Goal: Information Seeking & Learning: Learn about a topic

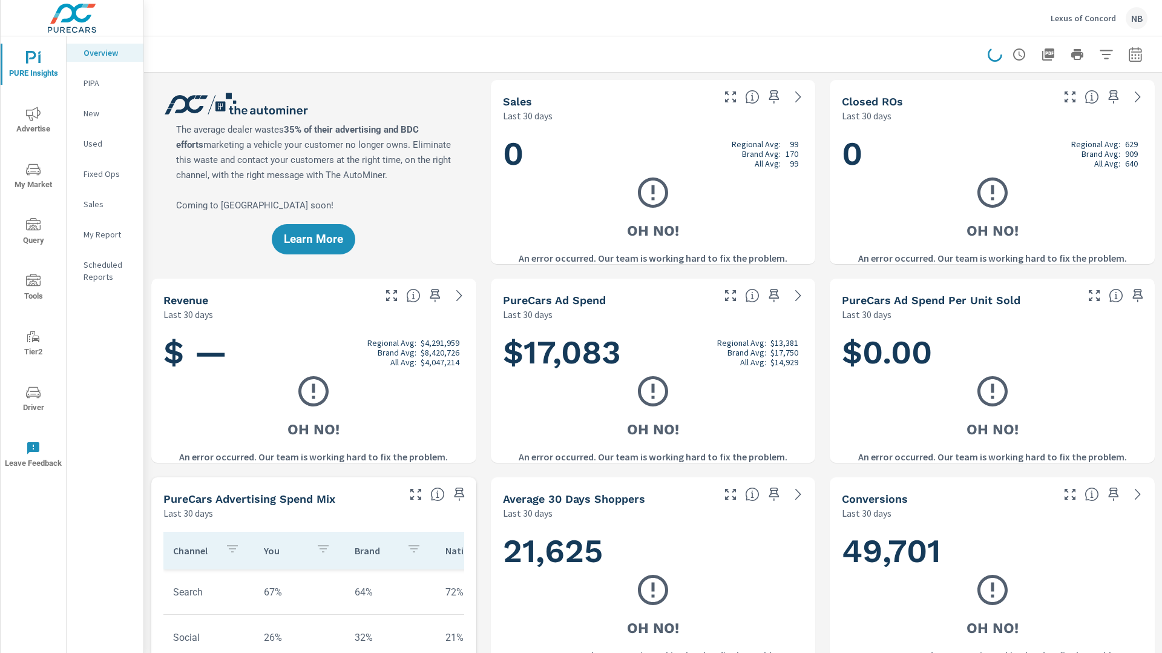
scroll to position [2679, 0]
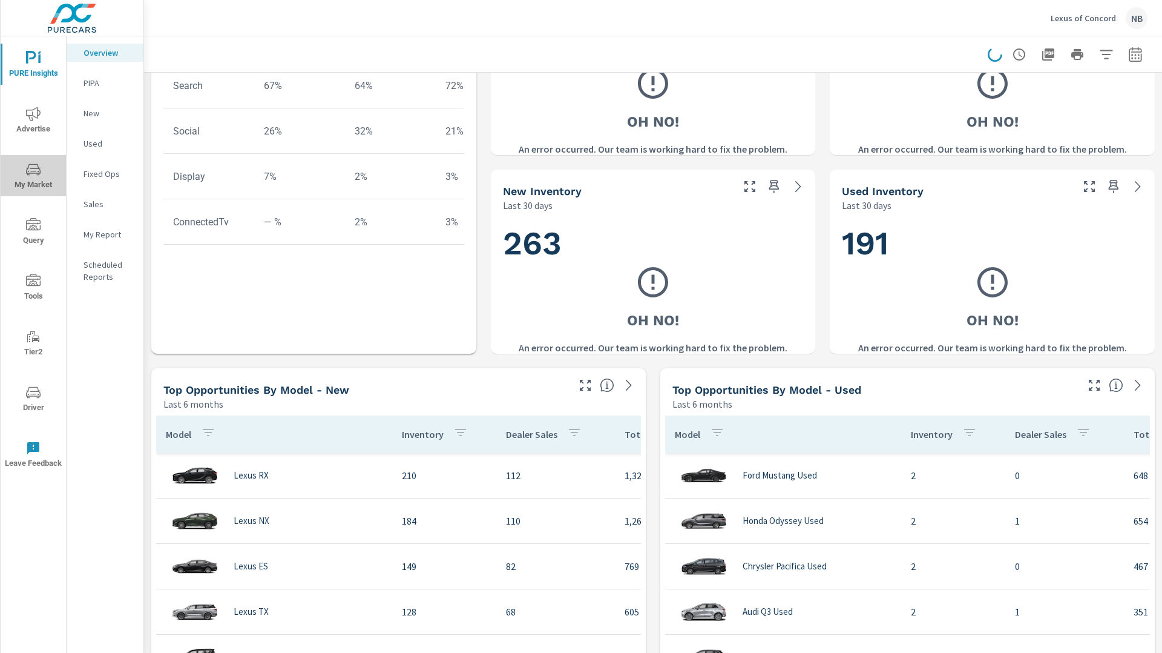
click at [37, 180] on span "My Market" at bounding box center [33, 177] width 58 height 30
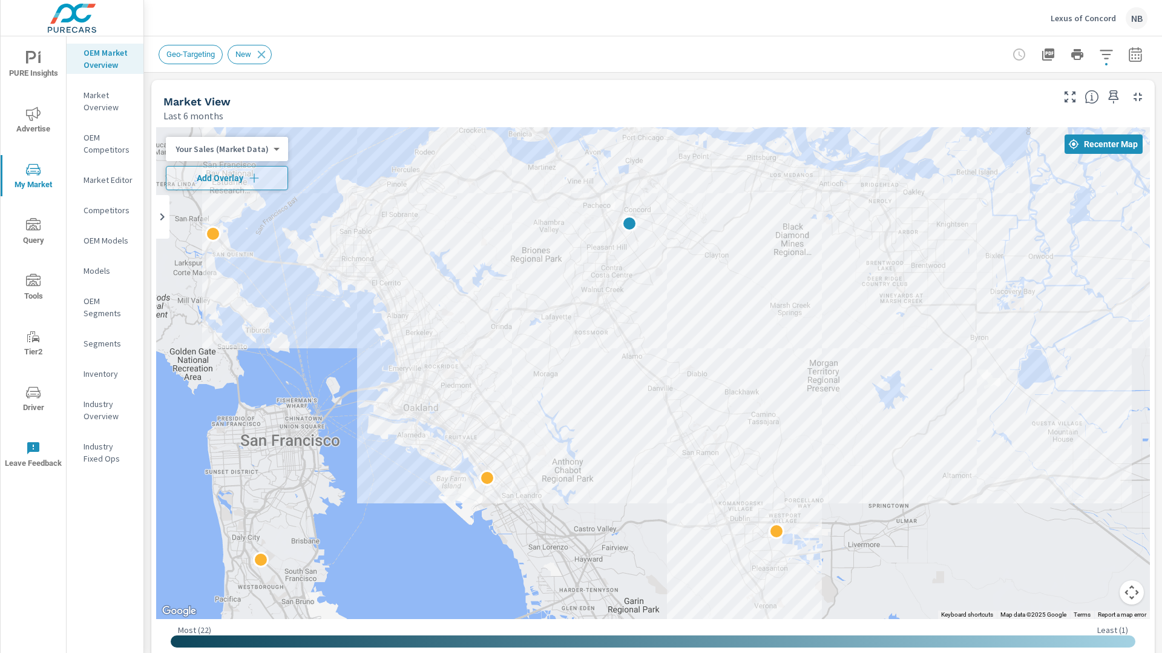
scroll to position [45, 0]
click at [1142, 59] on icon "button" at bounding box center [1136, 54] width 15 height 15
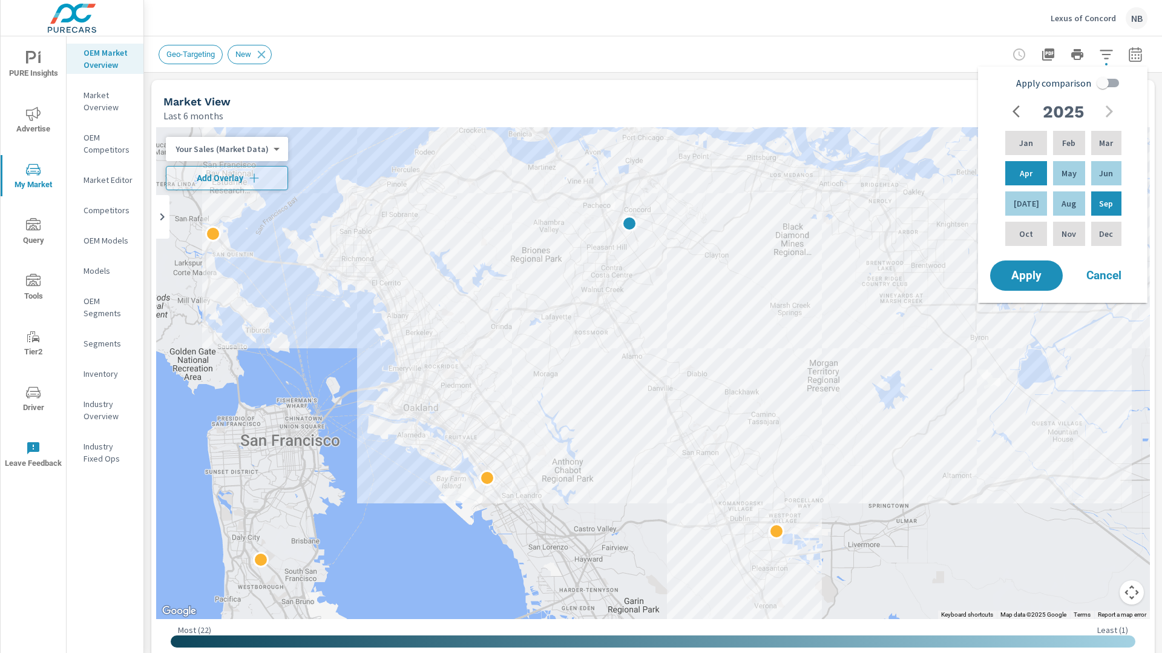
click at [1106, 83] on input "Apply comparison" at bounding box center [1103, 82] width 69 height 23
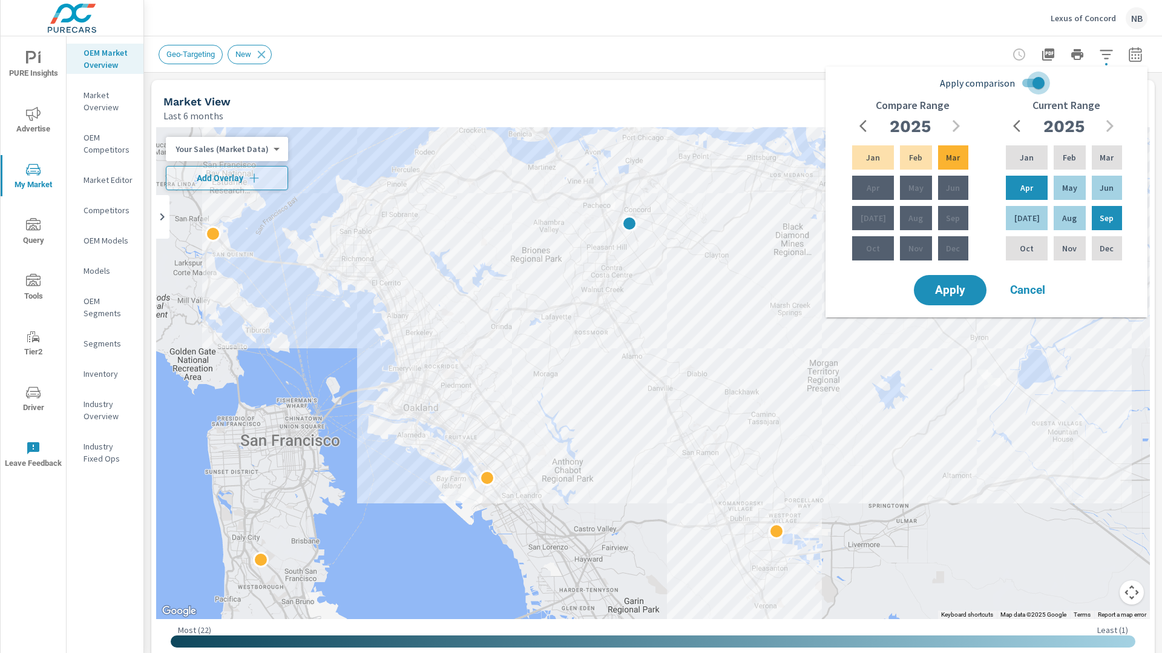
click at [1036, 85] on input "Apply comparison" at bounding box center [1038, 82] width 69 height 23
checkbox input "false"
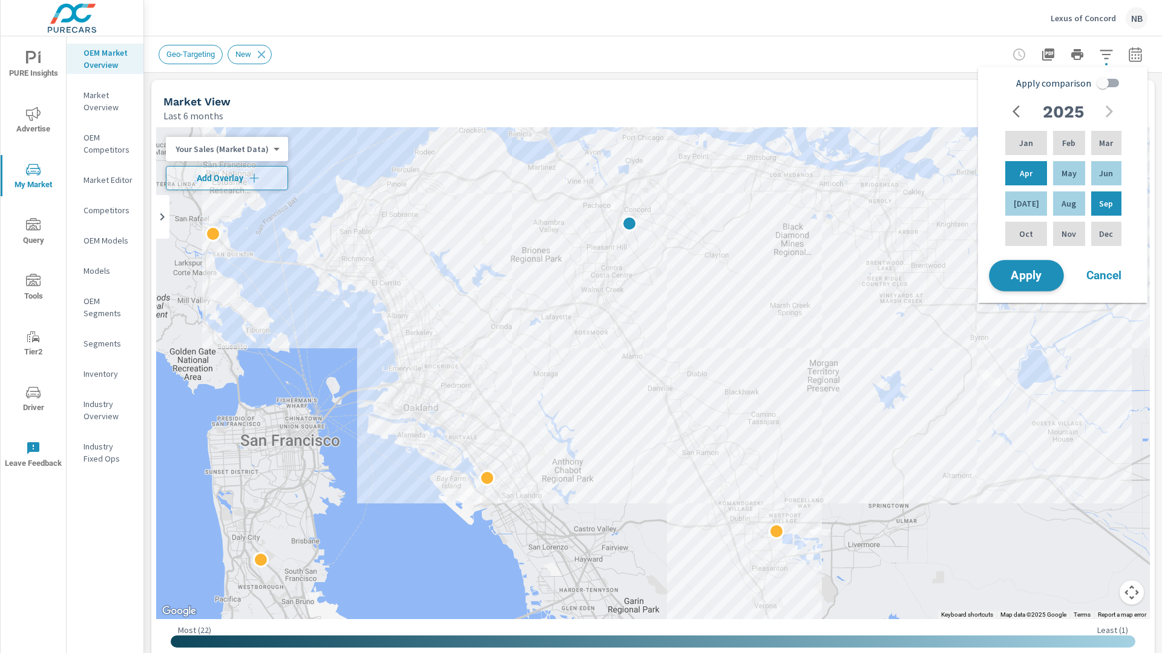
click at [1043, 281] on span "Apply" at bounding box center [1027, 276] width 50 height 12
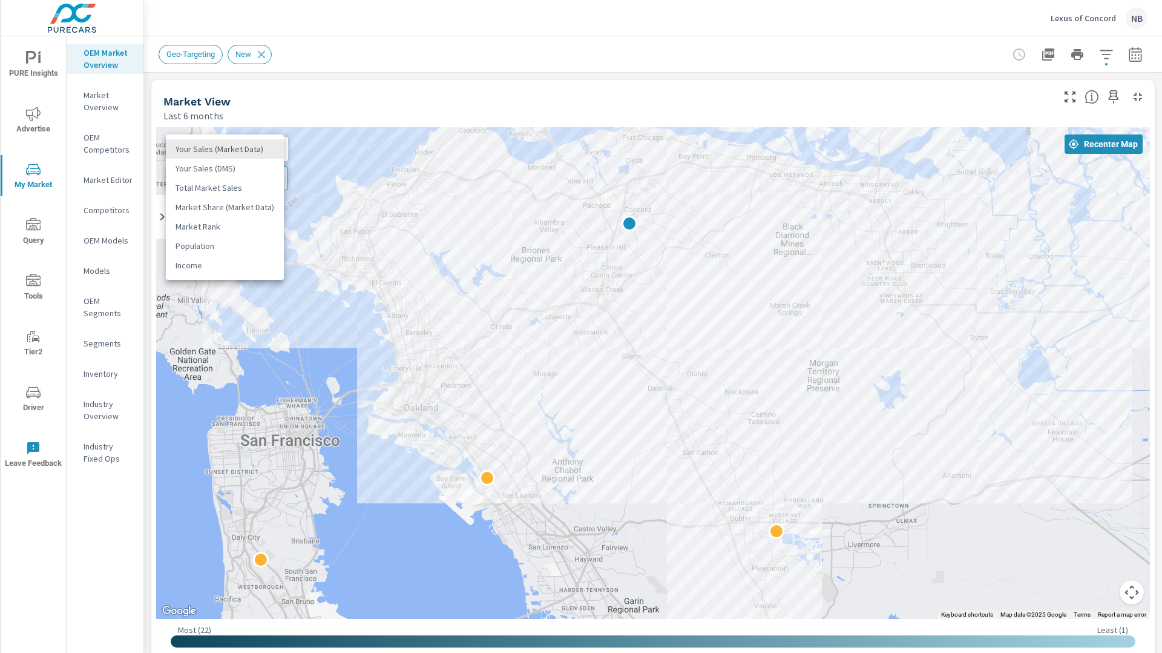
click at [201, 151] on body "PURE Insights Advertise My Market Query Tools Tier2 Driver Leave Feedback OEM M…" at bounding box center [581, 326] width 1162 height 653
click at [203, 248] on li "Population" at bounding box center [225, 245] width 118 height 19
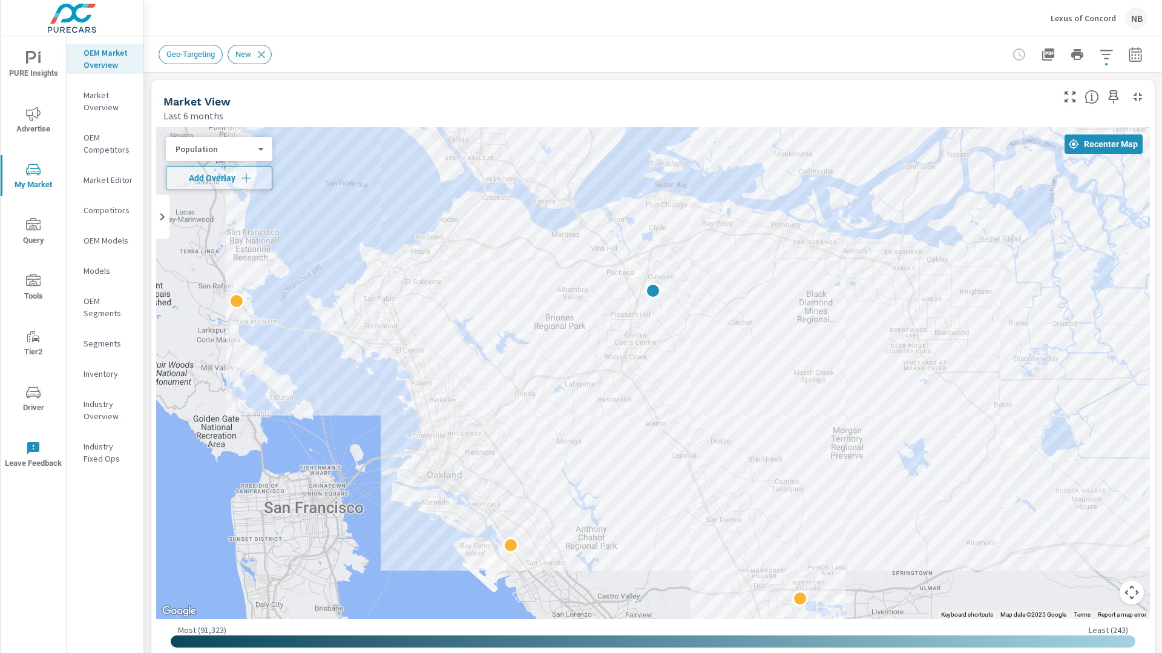
drag, startPoint x: 931, startPoint y: 415, endPoint x: 955, endPoint y: 484, distance: 73.1
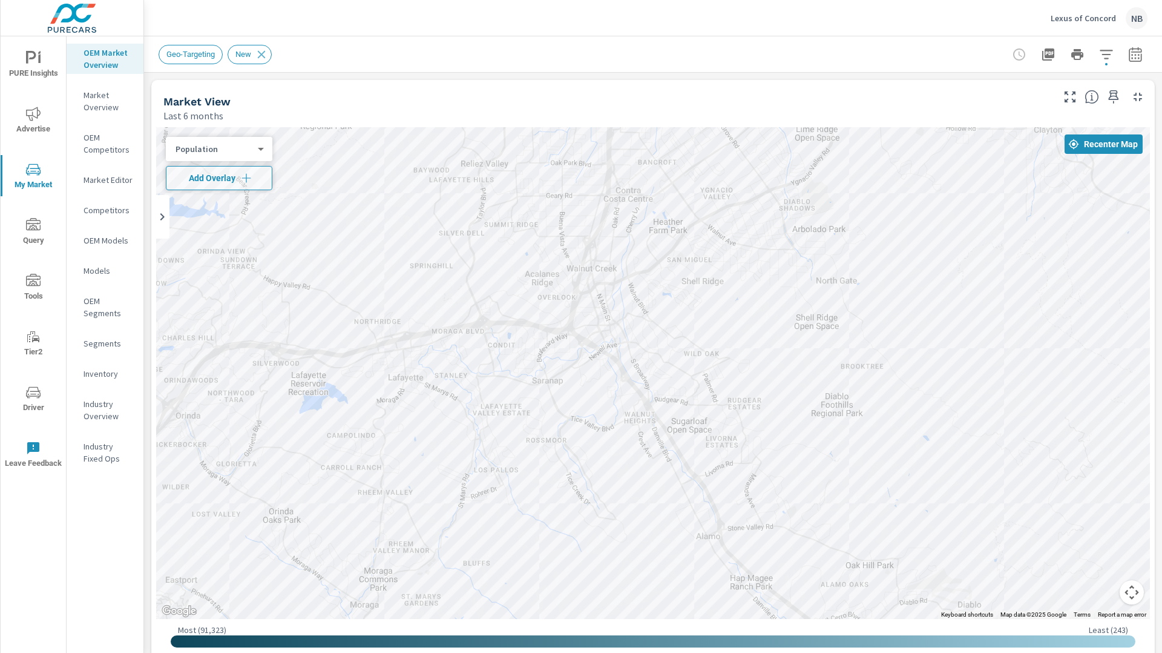
drag, startPoint x: 612, startPoint y: 344, endPoint x: 1141, endPoint y: 389, distance: 531.1
click at [1141, 389] on div at bounding box center [653, 373] width 994 height 492
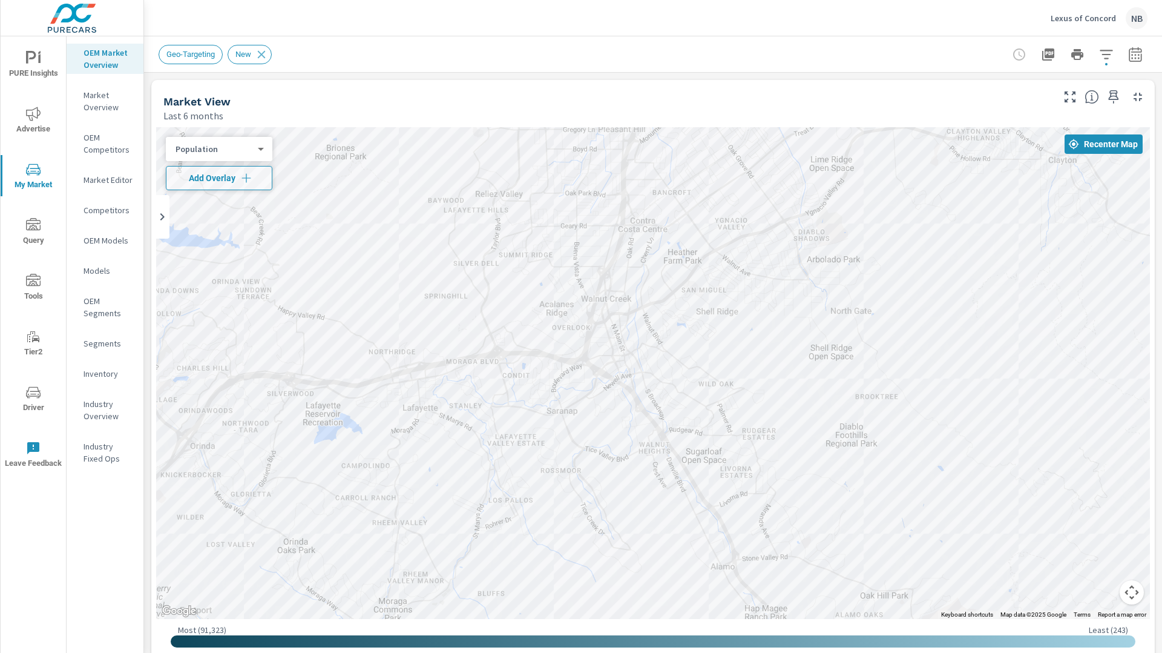
drag, startPoint x: 885, startPoint y: 358, endPoint x: 915, endPoint y: 460, distance: 105.5
click at [915, 460] on div at bounding box center [653, 373] width 994 height 492
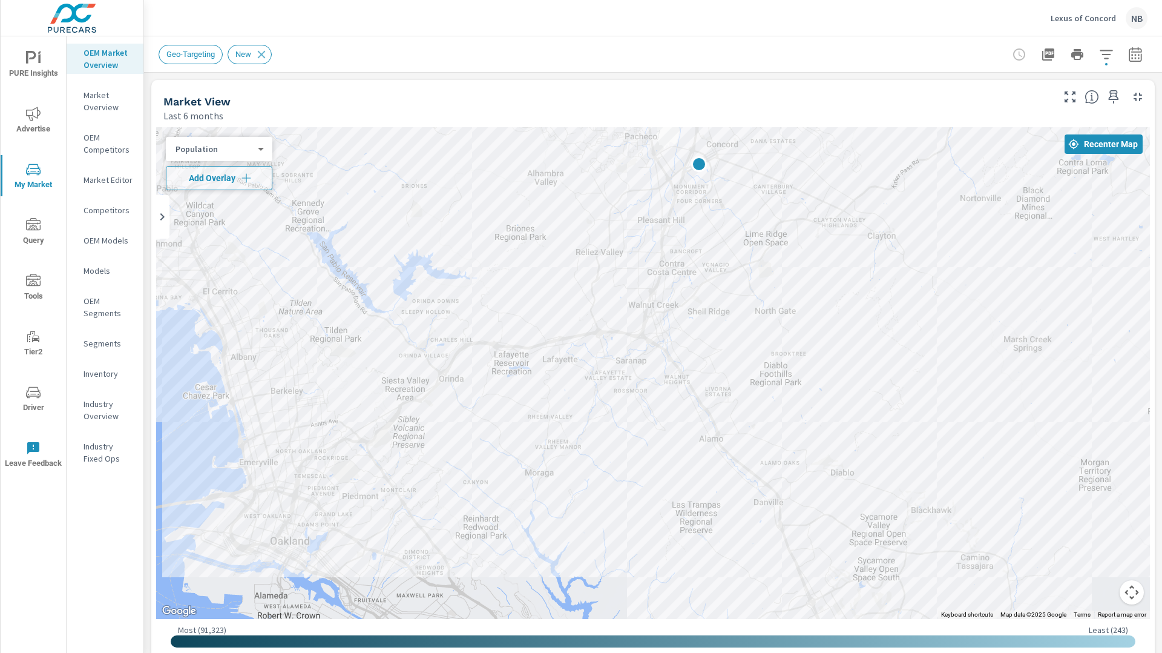
drag, startPoint x: 1013, startPoint y: 403, endPoint x: 900, endPoint y: 323, distance: 138.6
click at [900, 323] on div at bounding box center [1124, 657] width 1162 height 727
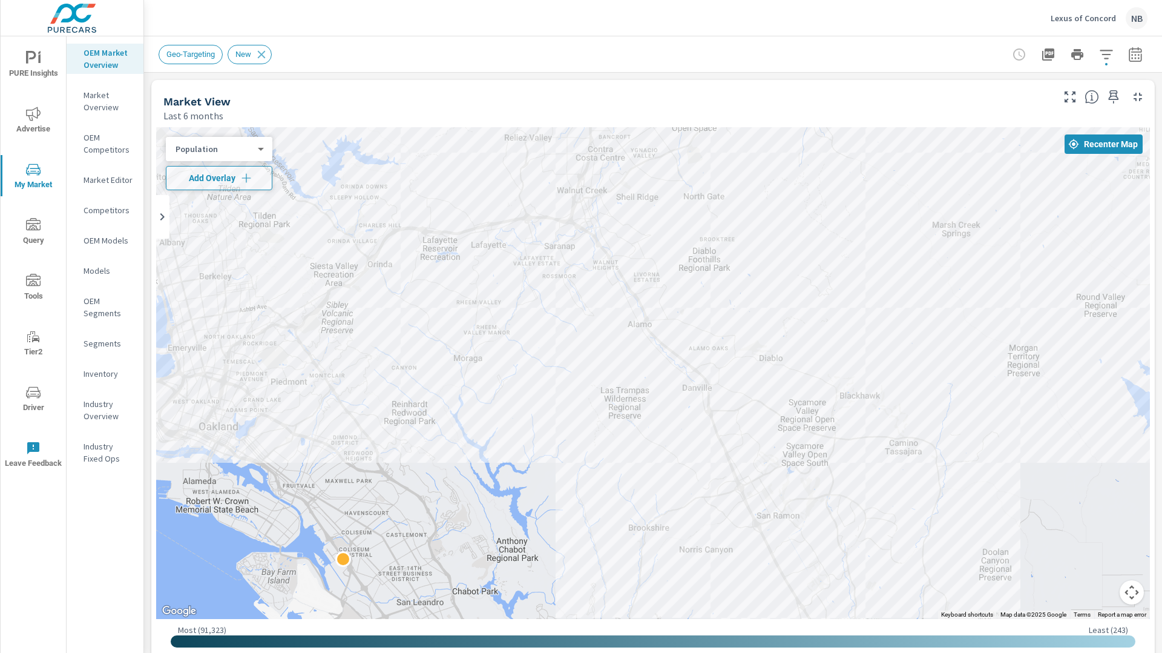
drag, startPoint x: 717, startPoint y: 369, endPoint x: 666, endPoint y: 289, distance: 95.2
click at [666, 289] on div at bounding box center [1163, 622] width 1162 height 727
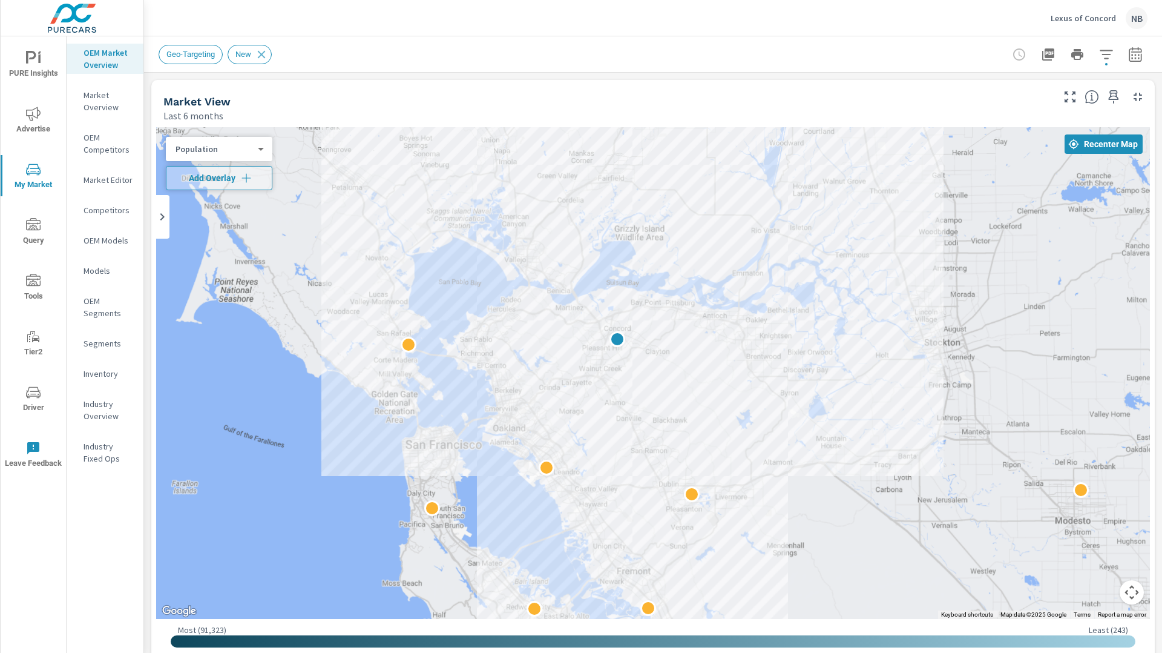
drag, startPoint x: 829, startPoint y: 282, endPoint x: 819, endPoint y: 469, distance: 187.9
click at [819, 469] on div "2" at bounding box center [653, 373] width 994 height 492
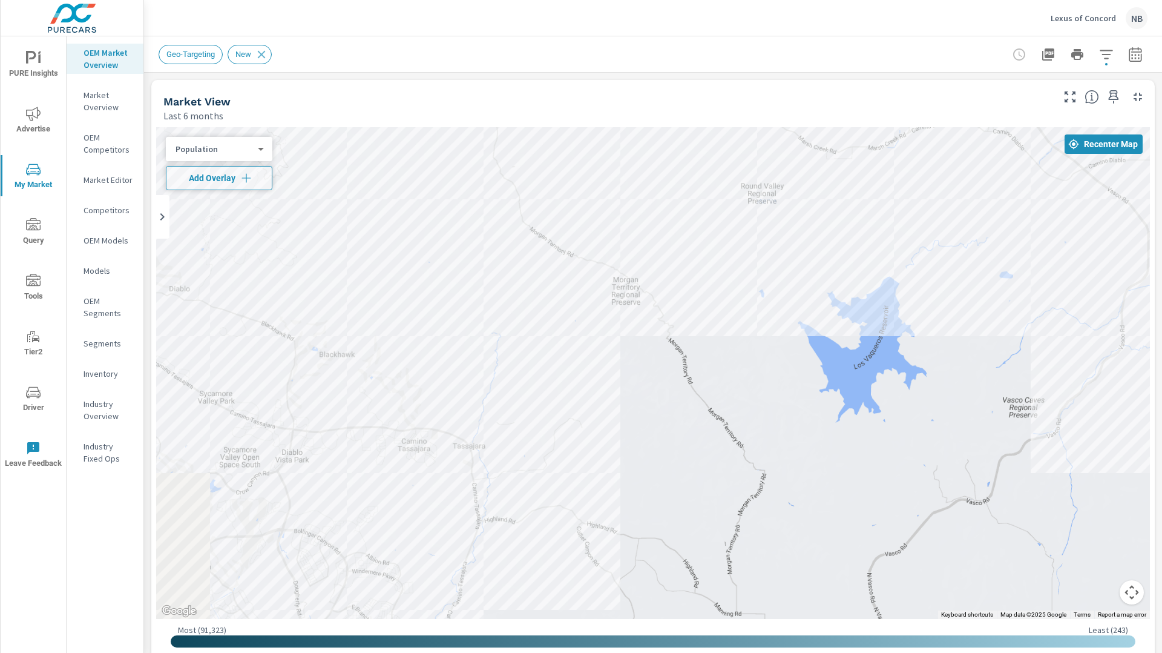
drag, startPoint x: 612, startPoint y: 432, endPoint x: 1080, endPoint y: 392, distance: 470.3
click at [1080, 392] on div at bounding box center [653, 373] width 994 height 492
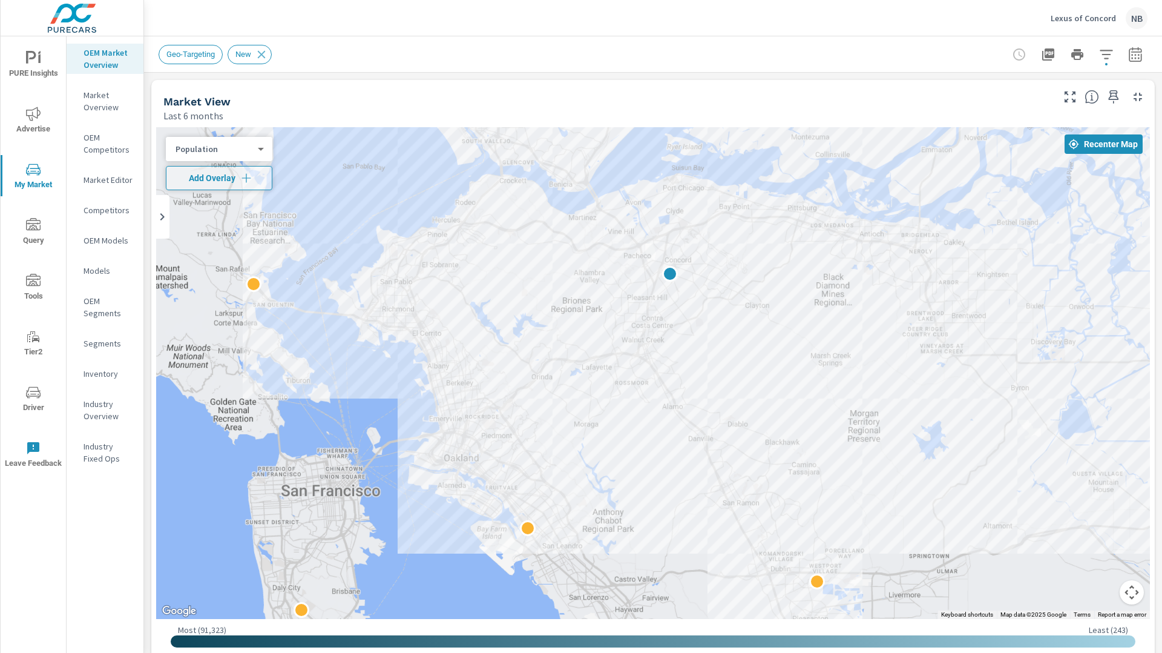
drag, startPoint x: 895, startPoint y: 403, endPoint x: 885, endPoint y: 477, distance: 74.6
click at [104, 181] on p "Market Editor" at bounding box center [109, 180] width 50 height 12
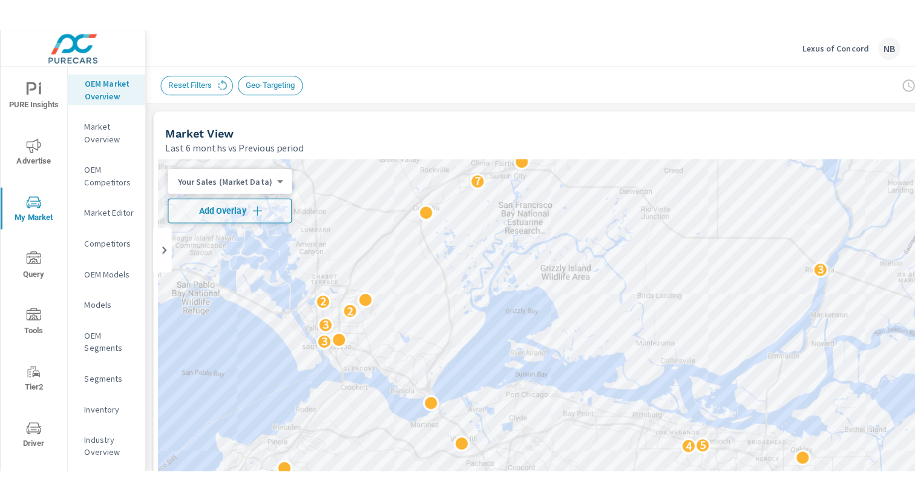
scroll to position [45, 0]
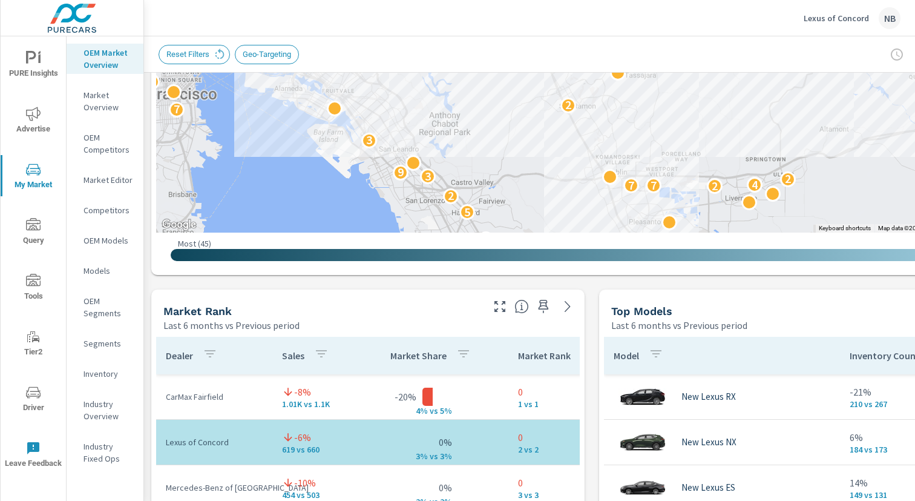
click at [109, 176] on p "Market Editor" at bounding box center [109, 180] width 50 height 12
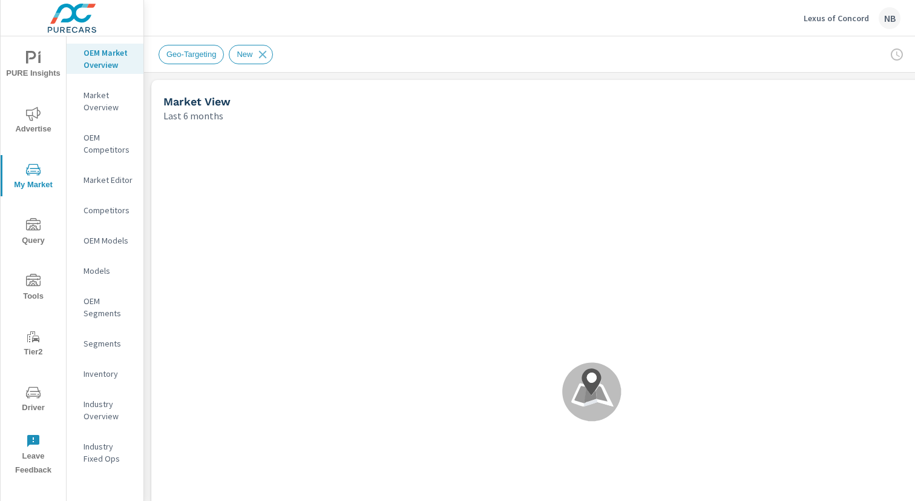
scroll to position [45, 0]
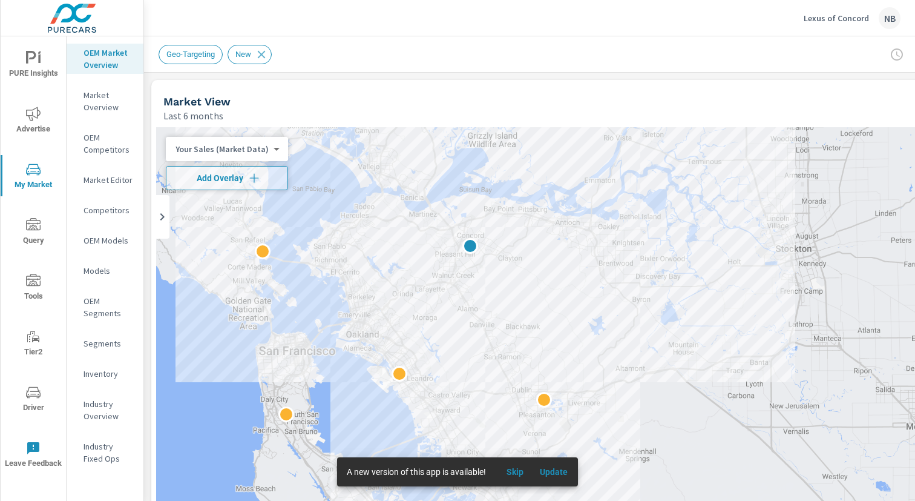
drag, startPoint x: 711, startPoint y: 404, endPoint x: 582, endPoint y: 268, distance: 188.0
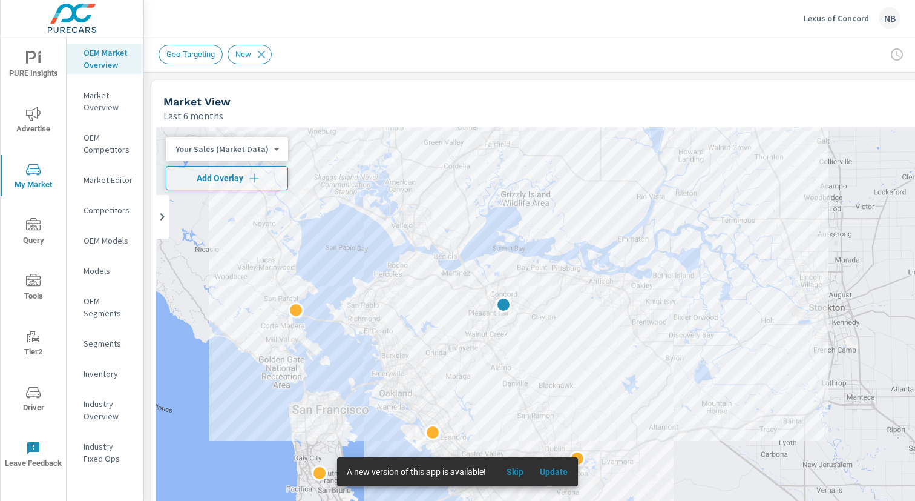
drag, startPoint x: 758, startPoint y: 402, endPoint x: 793, endPoint y: 463, distance: 70.5
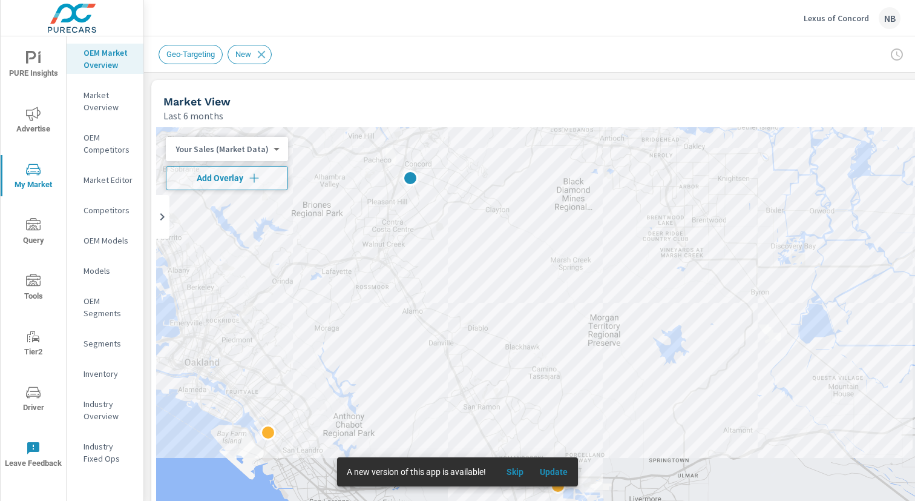
drag, startPoint x: 697, startPoint y: 401, endPoint x: 868, endPoint y: 389, distance: 171.2
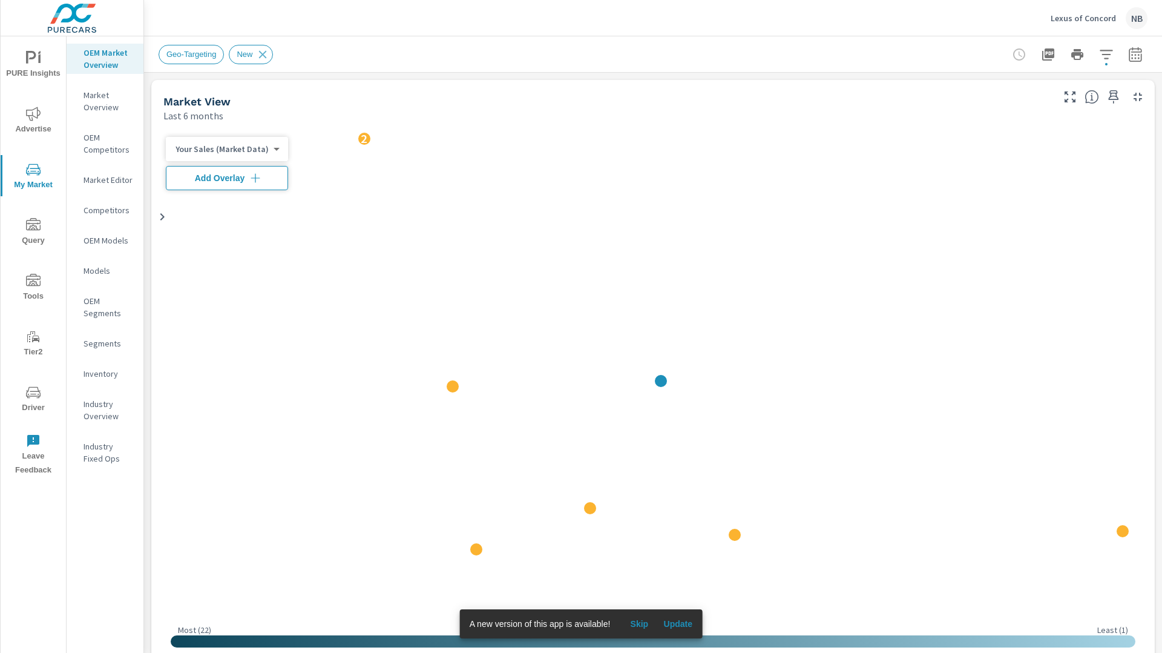
scroll to position [45, 0]
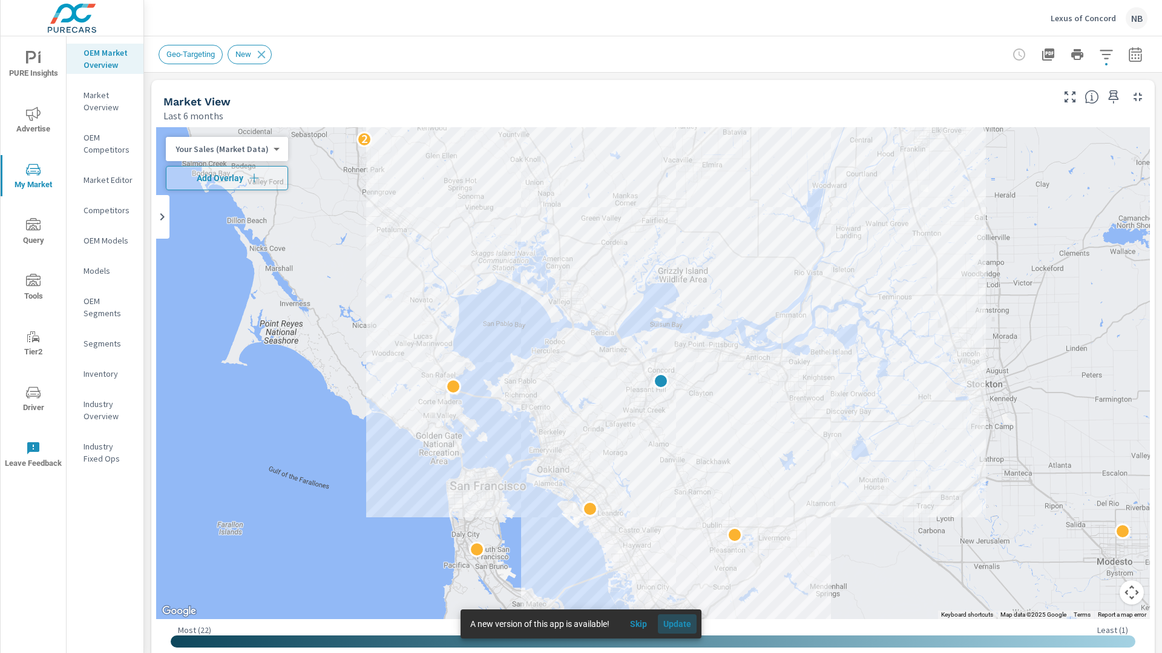
click at [684, 623] on span "Update" at bounding box center [677, 623] width 29 height 11
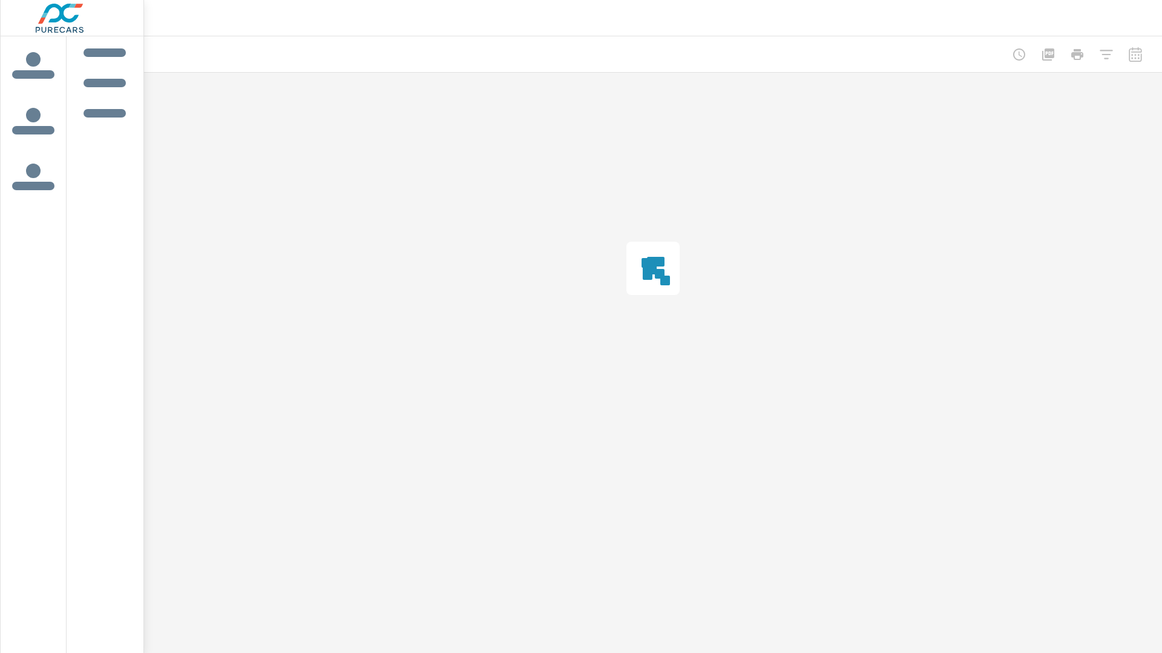
click at [1153, 159] on div at bounding box center [653, 269] width 1018 height 392
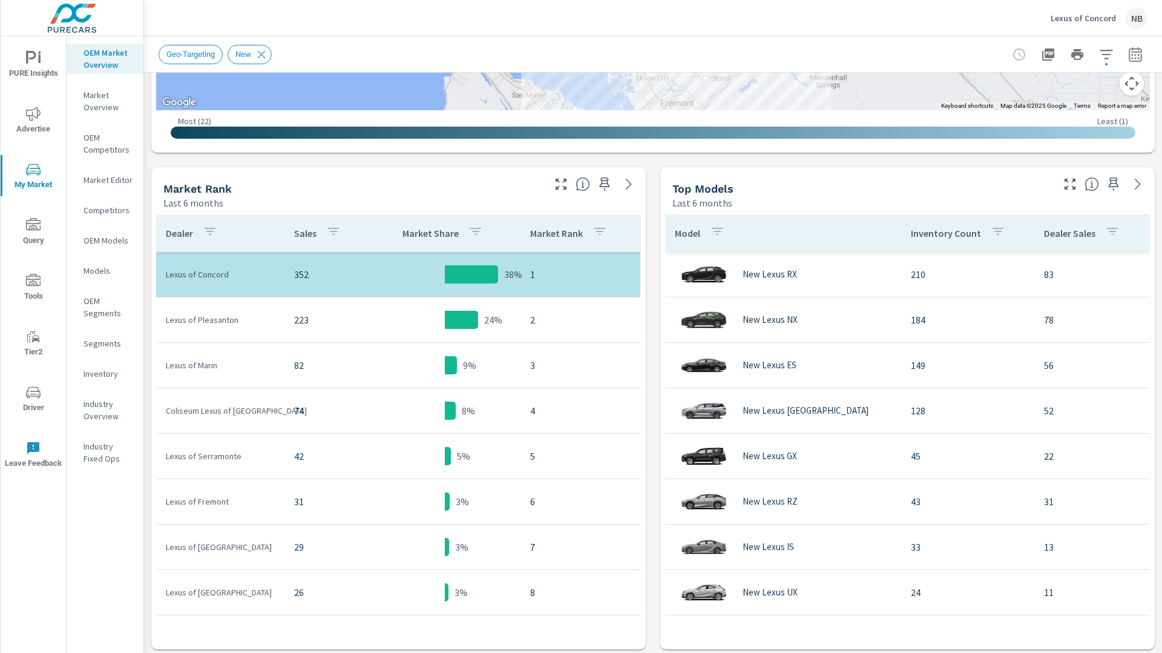
scroll to position [498, 0]
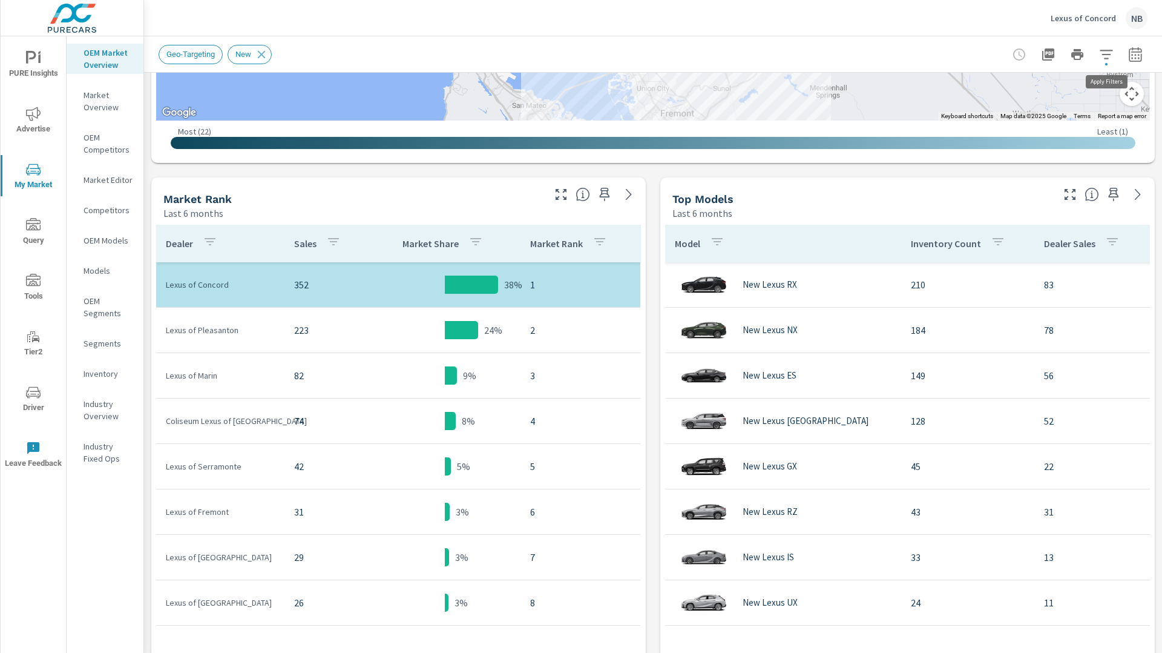
click at [1101, 54] on icon "button" at bounding box center [1107, 54] width 15 height 15
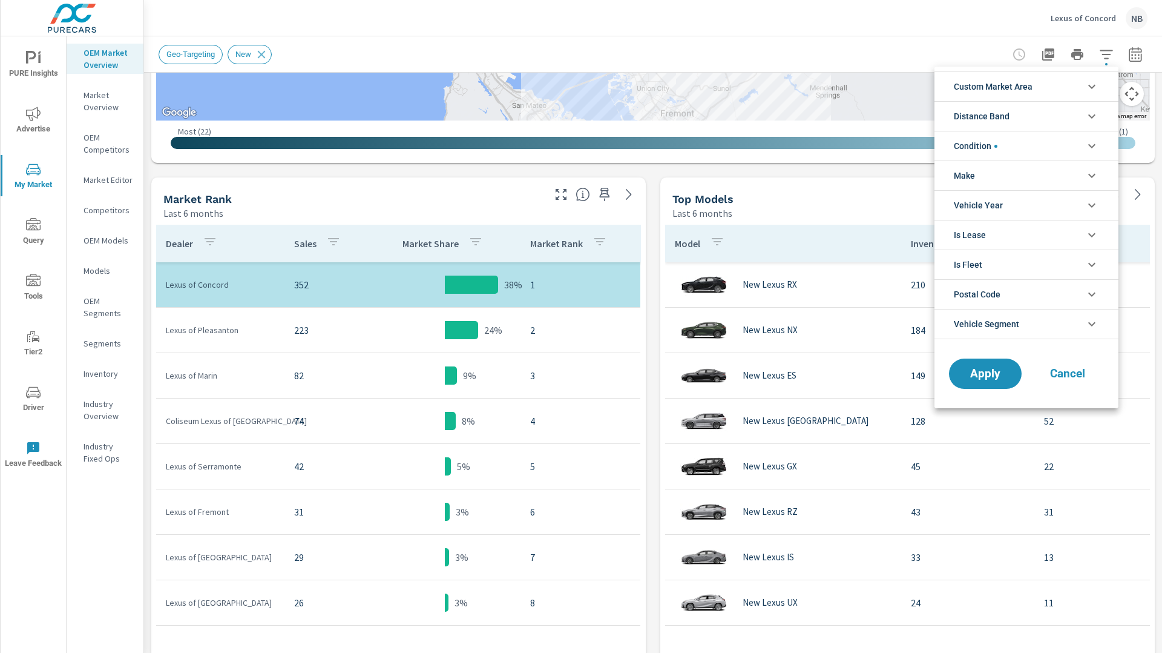
click at [1025, 86] on span "Custom Market Area" at bounding box center [993, 86] width 79 height 29
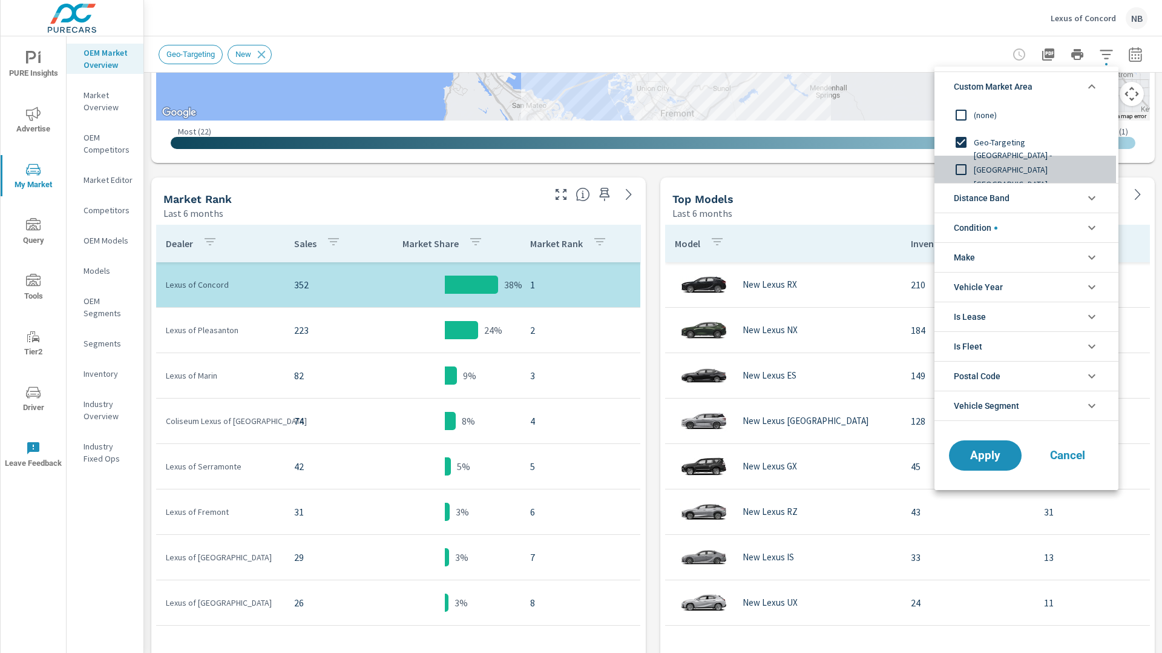
click at [1014, 167] on span "New Market Area - Pleasanton VA" at bounding box center [1040, 170] width 133 height 44
click at [1003, 136] on span "Geo-Targeting" at bounding box center [1040, 142] width 133 height 15
click at [989, 176] on div "New Market Area - Pleasanton VA" at bounding box center [1026, 169] width 182 height 27
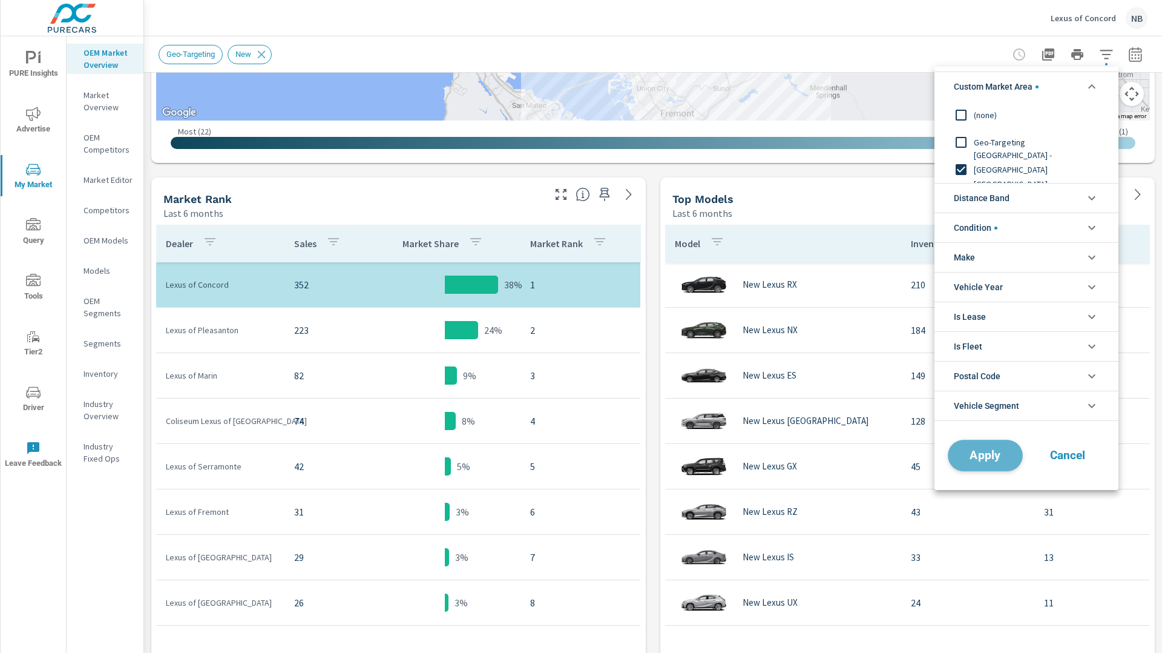
click at [978, 452] on span "Apply" at bounding box center [986, 456] width 50 height 12
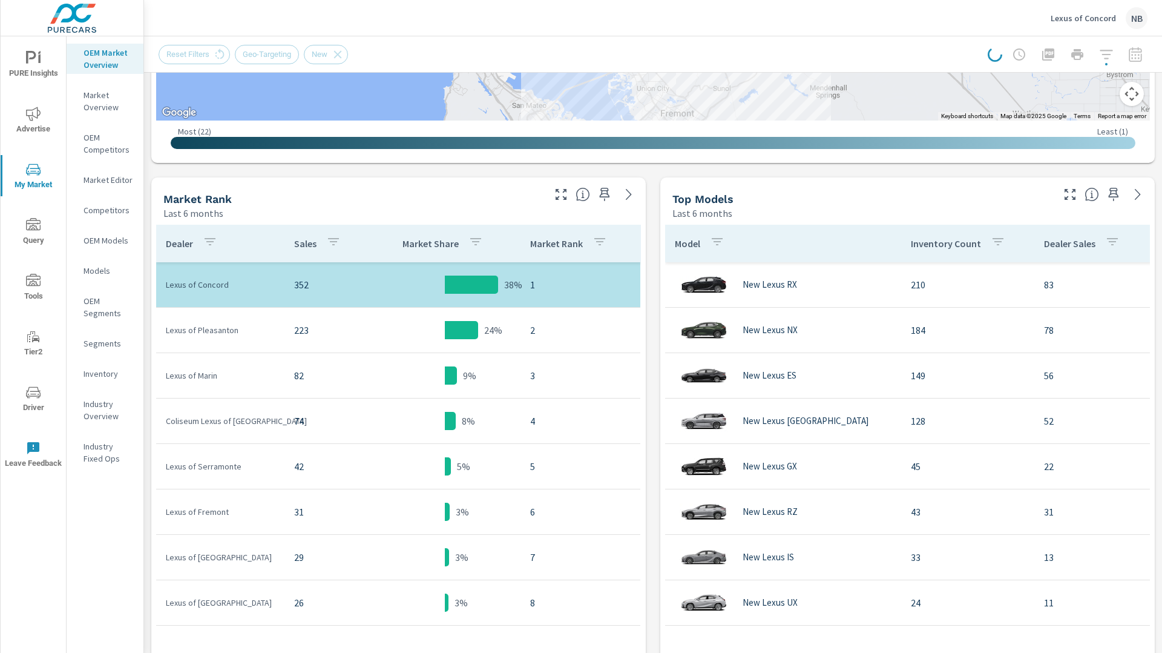
scroll to position [493, 0]
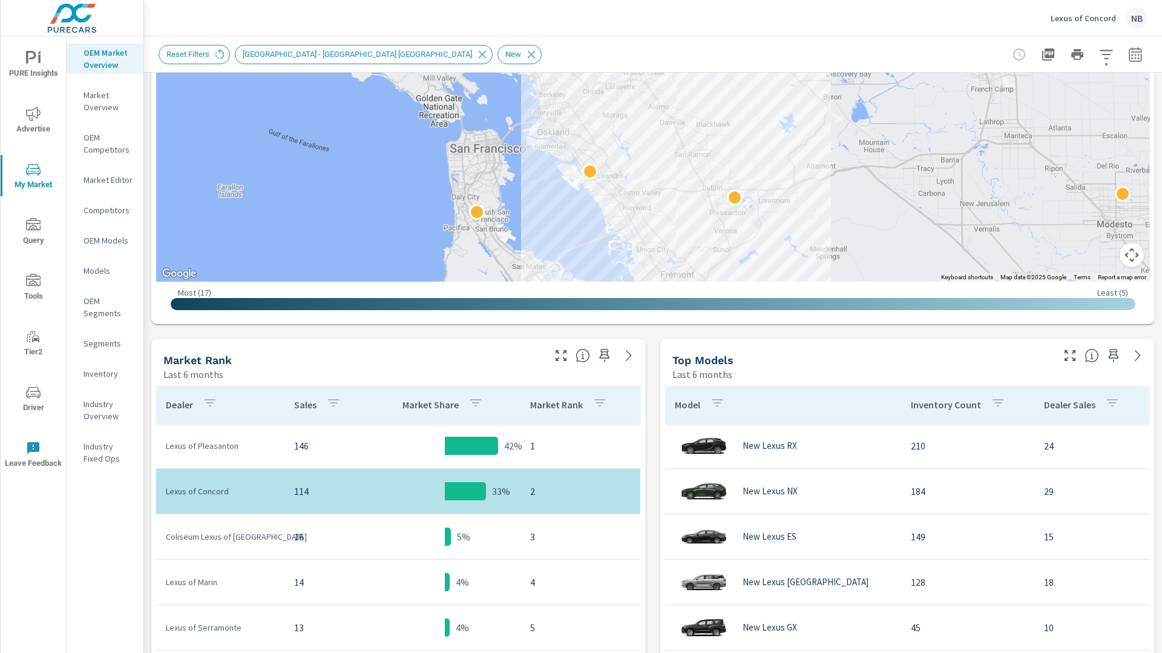
scroll to position [245, 0]
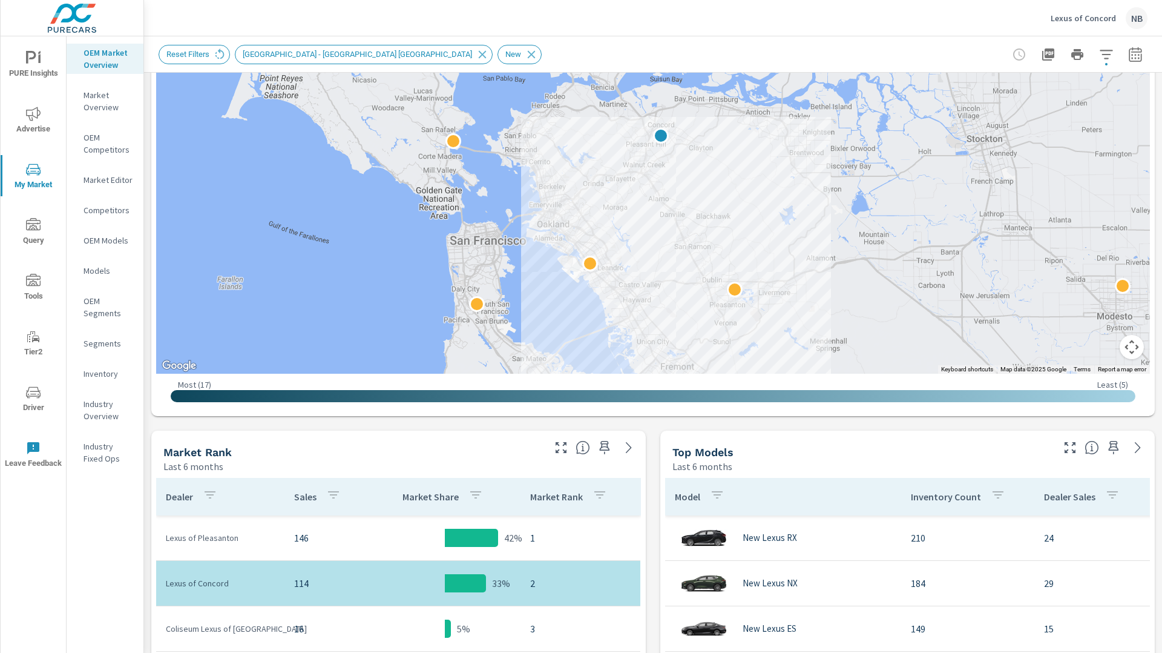
click at [1135, 341] on button "Map camera controls" at bounding box center [1132, 347] width 24 height 24
click at [1100, 285] on button "Zoom in" at bounding box center [1102, 286] width 24 height 24
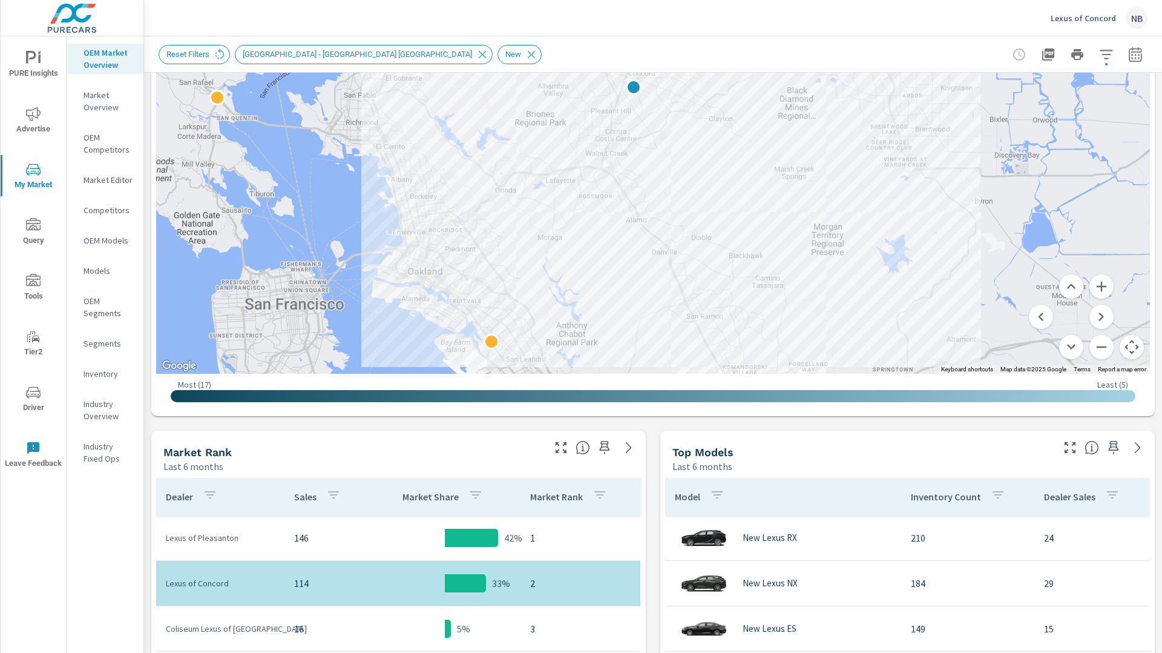
drag, startPoint x: 1017, startPoint y: 257, endPoint x: 989, endPoint y: 205, distance: 59.1
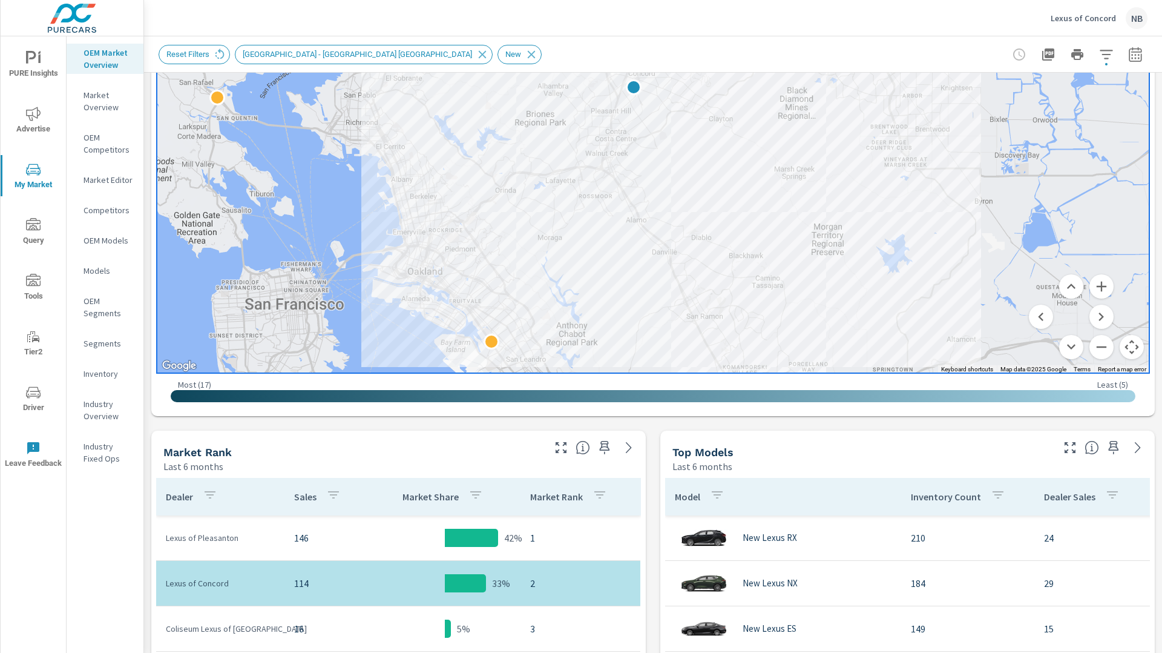
click at [38, 395] on icon "nav menu" at bounding box center [33, 392] width 15 height 15
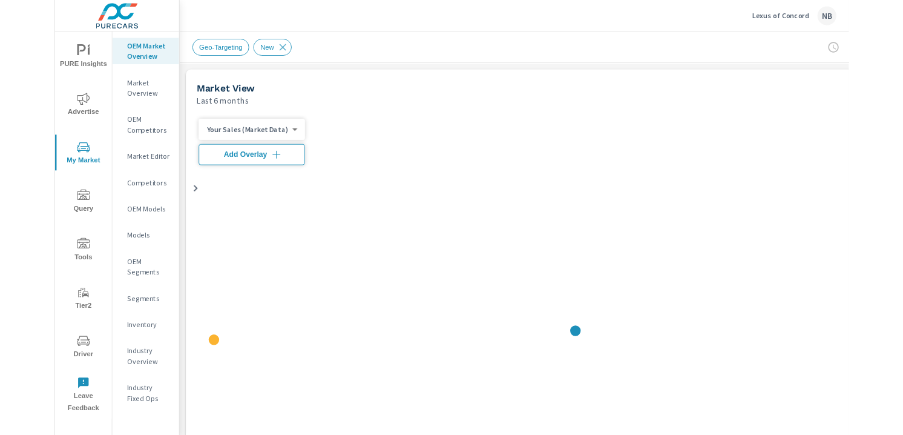
scroll to position [45, 0]
